Goal: Book appointment/travel/reservation

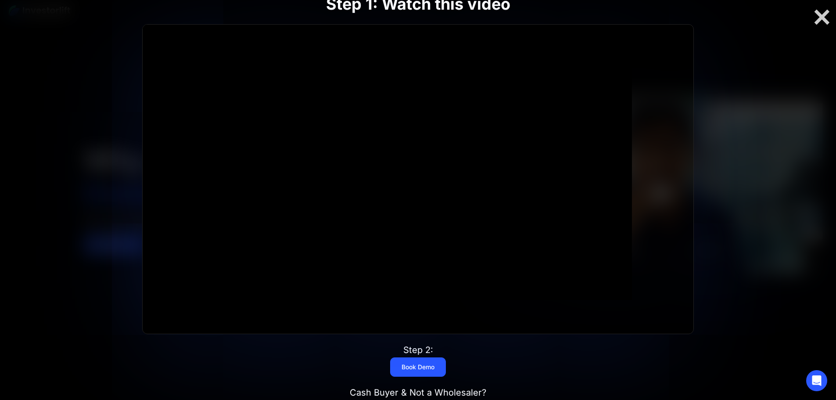
click at [69, 204] on div at bounding box center [418, 200] width 836 height 400
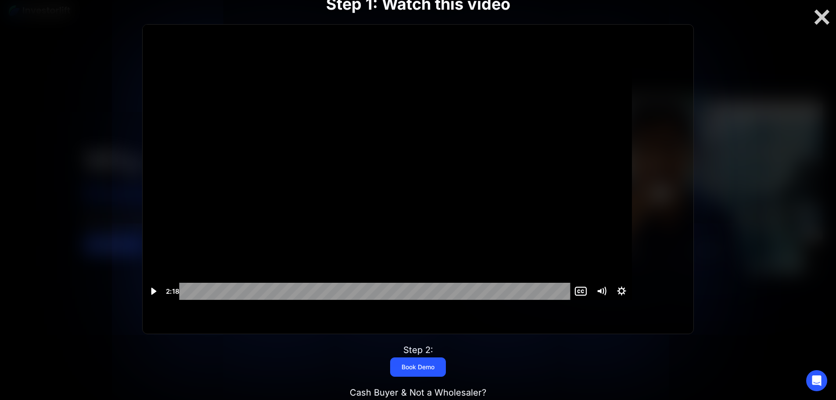
click at [820, 19] on div at bounding box center [822, 17] width 28 height 18
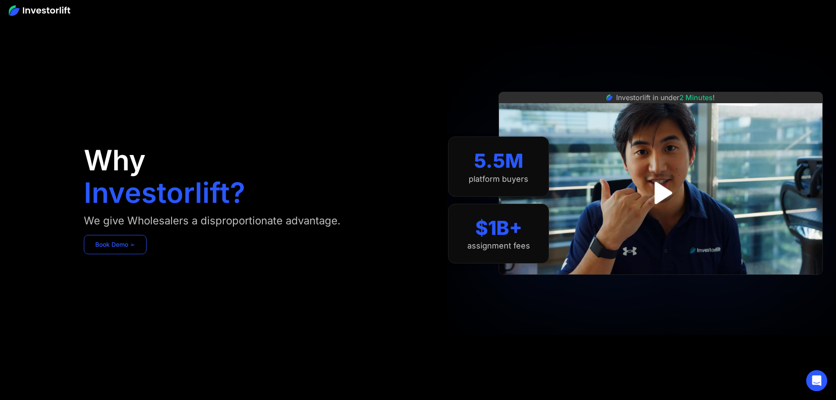
click at [147, 254] on link "Book Demo ➢" at bounding box center [115, 244] width 63 height 19
